Goal: Task Accomplishment & Management: Manage account settings

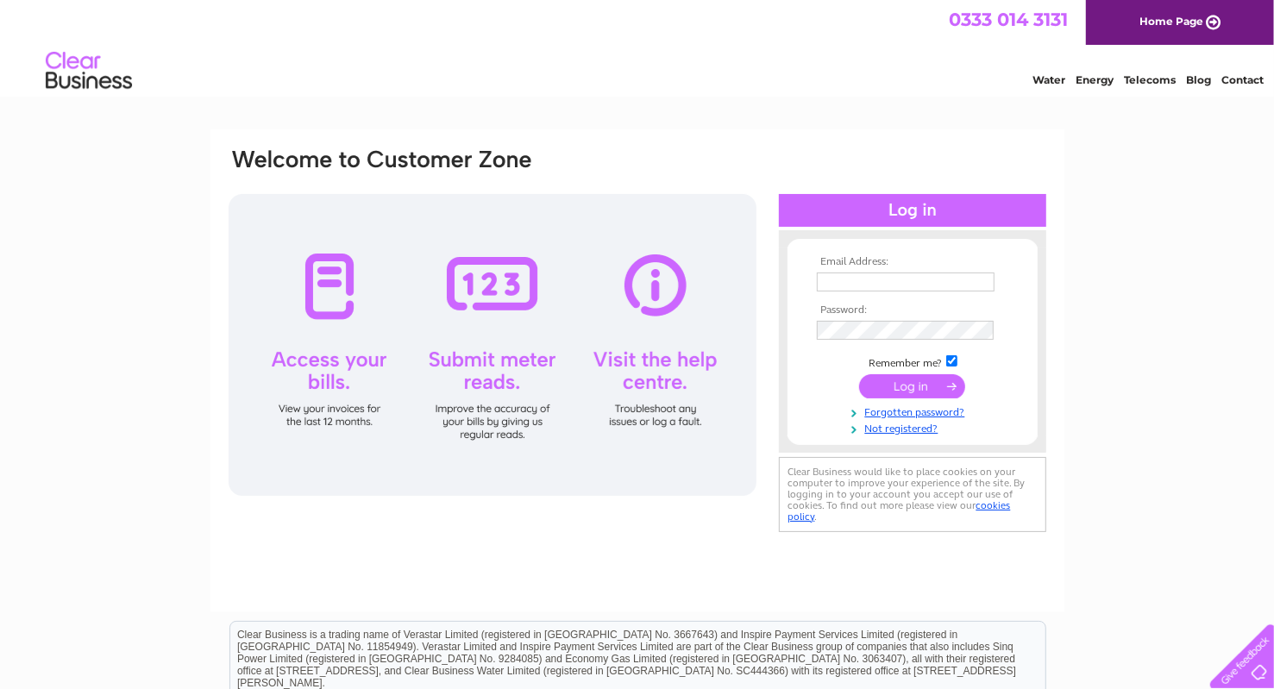
type input "30312423"
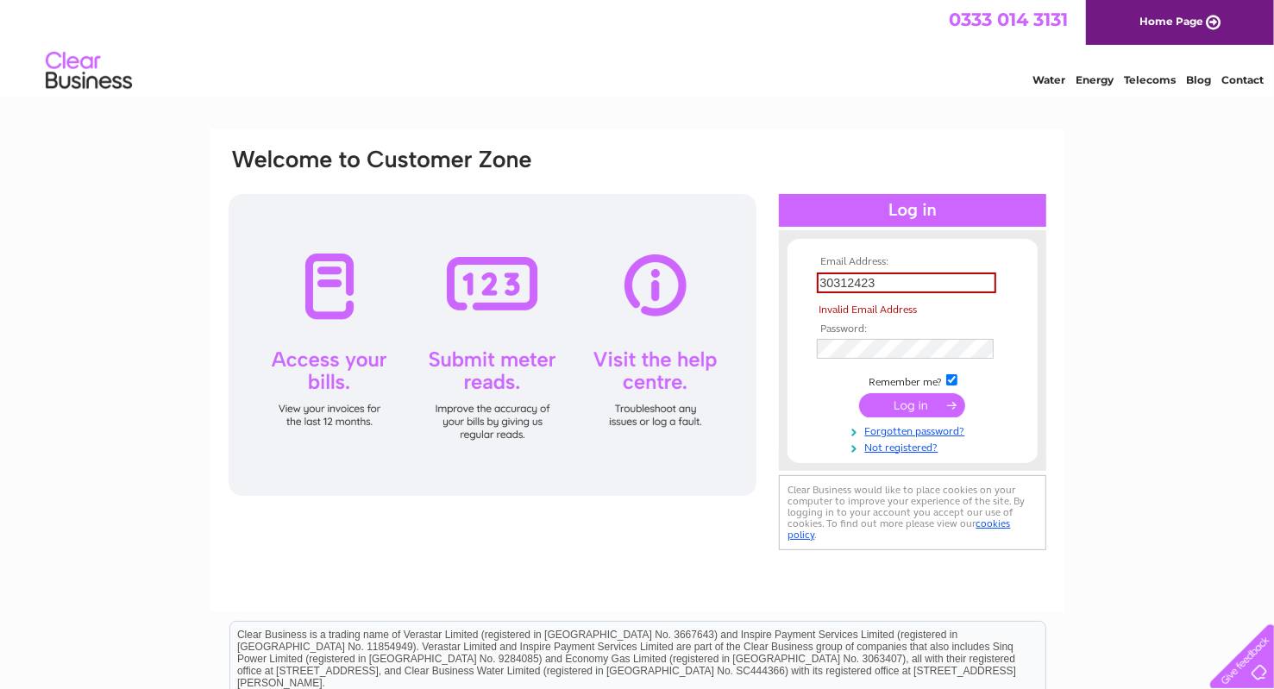
click at [909, 389] on td at bounding box center [912, 405] width 200 height 33
click at [917, 285] on input "30312423" at bounding box center [906, 283] width 179 height 21
drag, startPoint x: 920, startPoint y: 279, endPoint x: 724, endPoint y: 282, distance: 196.7
click at [724, 281] on div "Email Address: 30312423 Invalid Email Address Password:" at bounding box center [637, 351] width 821 height 408
type input "chantal@vita-uk.com"
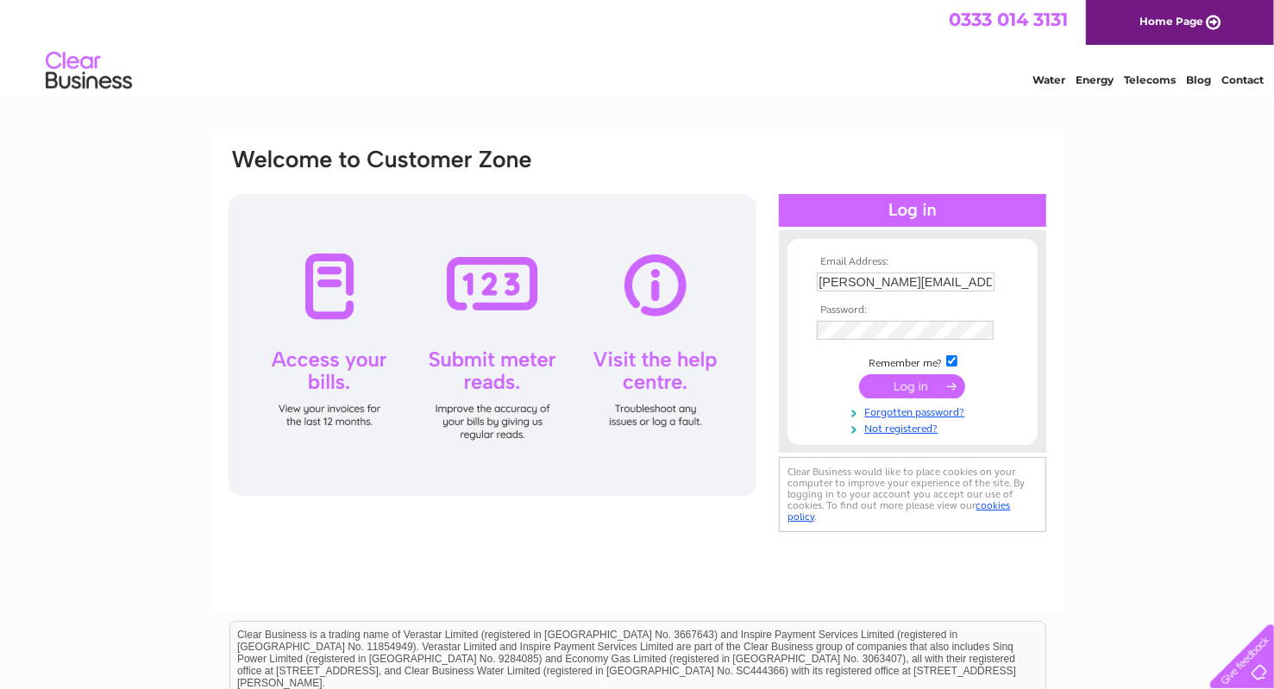
click at [938, 378] on input "submit" at bounding box center [912, 386] width 106 height 24
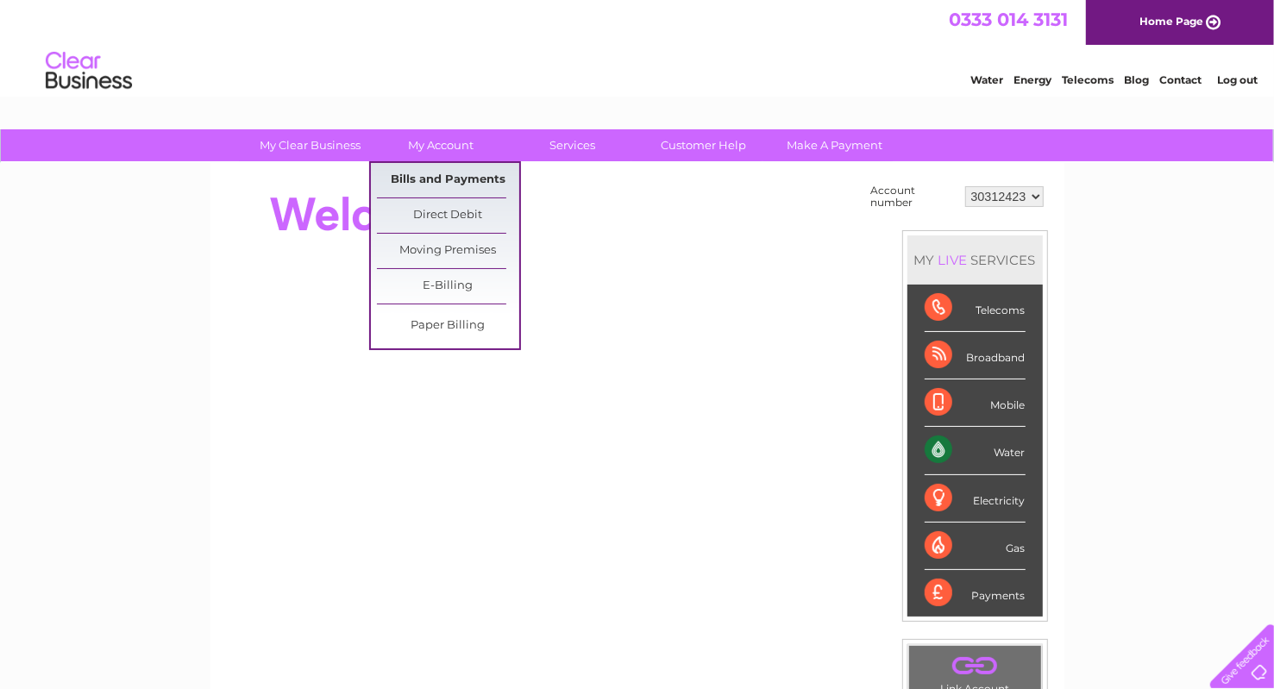
click at [438, 175] on link "Bills and Payments" at bounding box center [448, 180] width 142 height 34
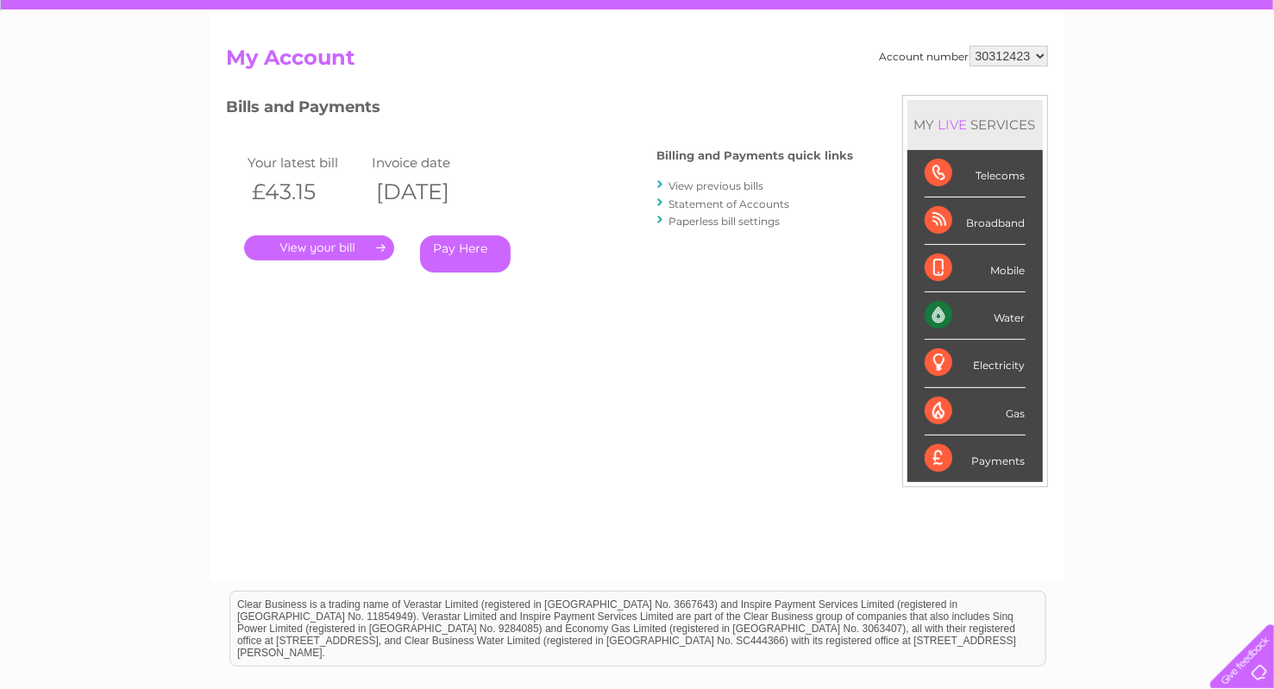
scroll to position [172, 0]
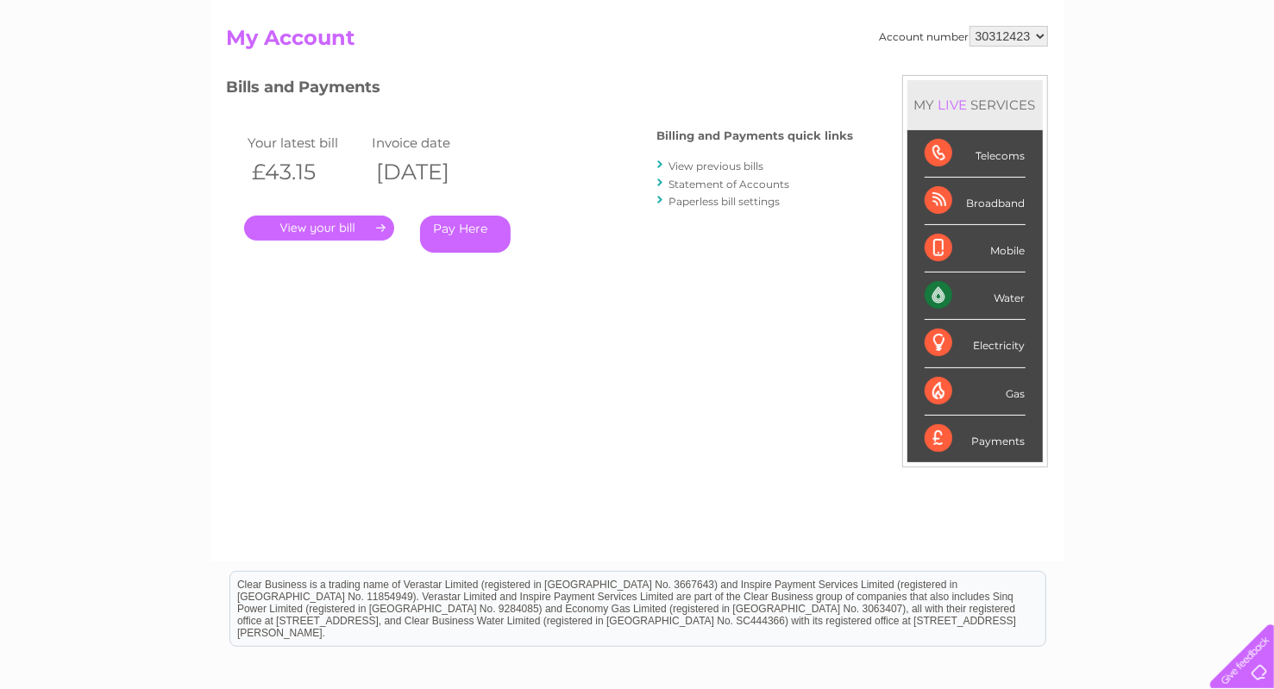
click at [335, 223] on link "." at bounding box center [319, 228] width 150 height 25
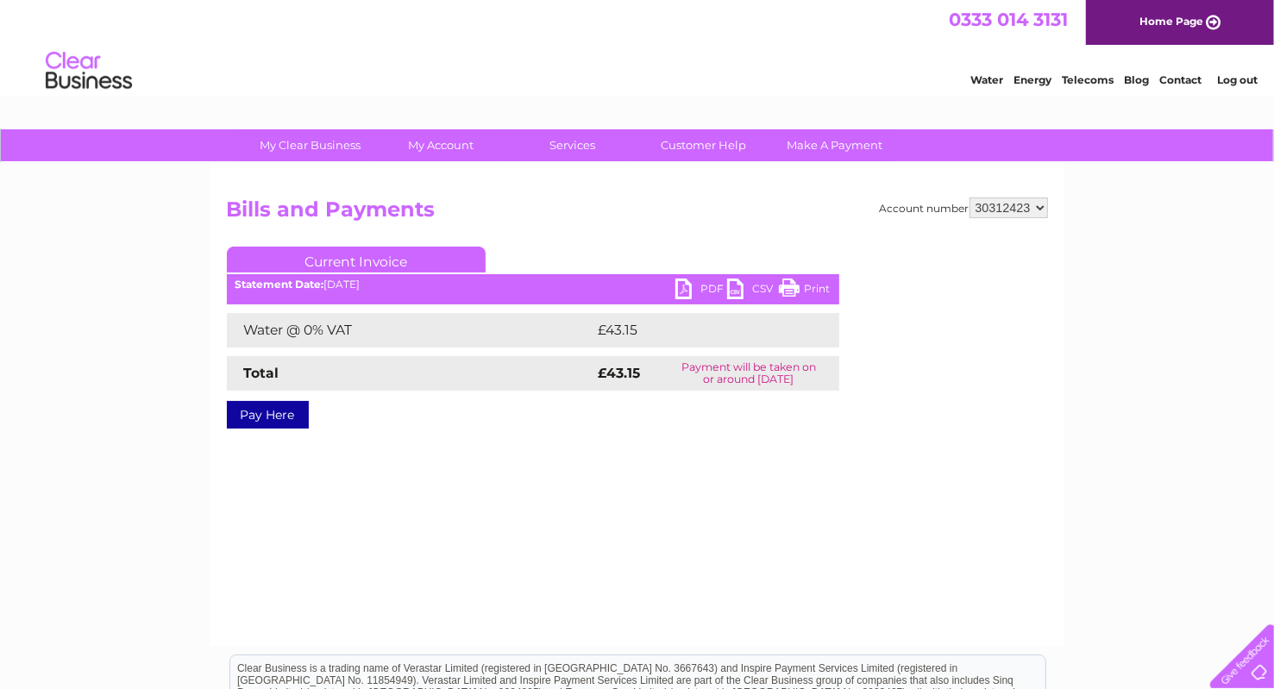
click at [697, 281] on link "PDF" at bounding box center [701, 291] width 52 height 25
